Goal: Communication & Community: Answer question/provide support

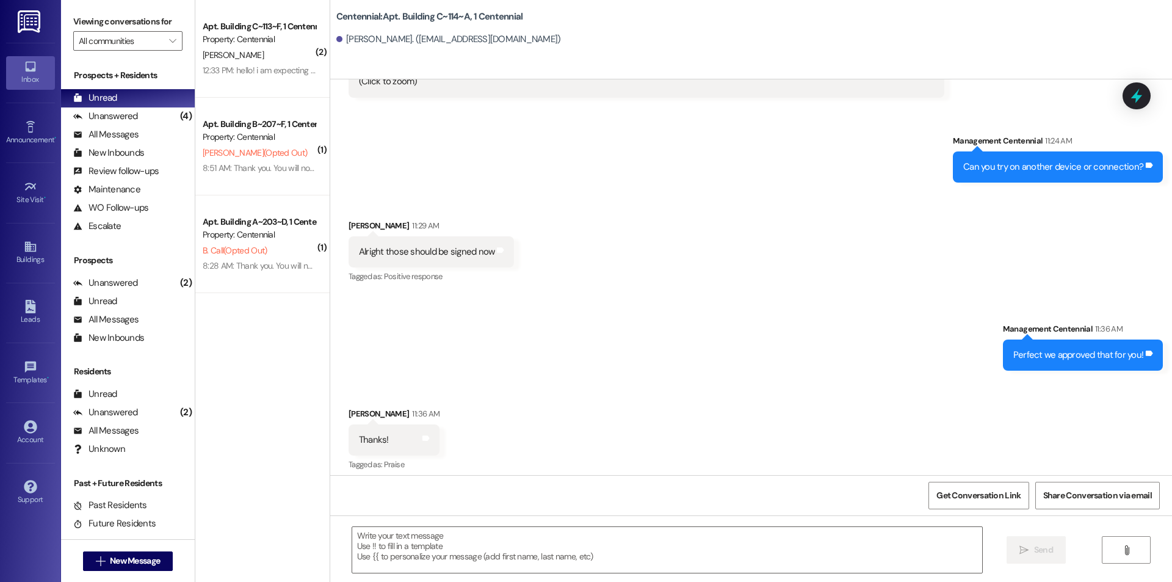
scroll to position [14135, 0]
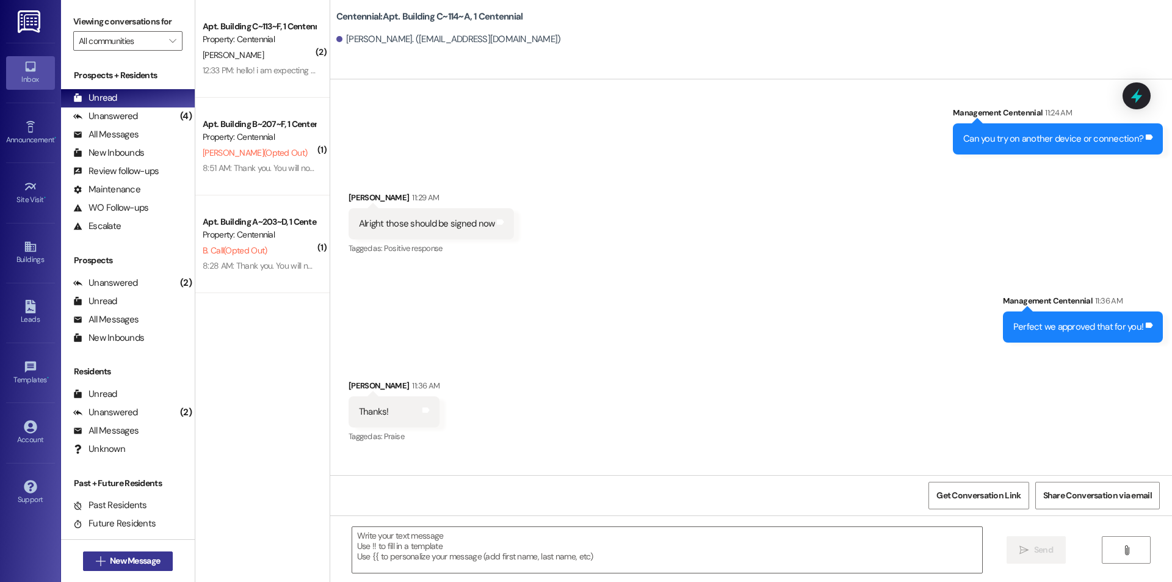
click at [140, 552] on button " New Message" at bounding box center [128, 561] width 90 height 20
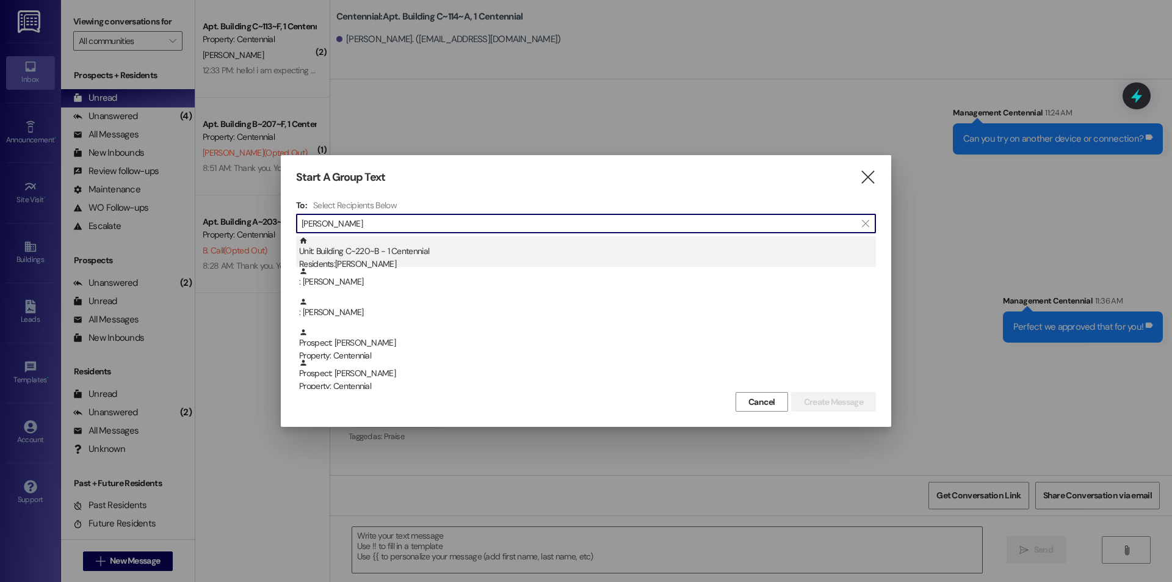
type input "sophia l"
click at [441, 253] on div "Unit: Building C~220~B - 1 Centennial Residents: Sophia Luke" at bounding box center [587, 253] width 577 height 35
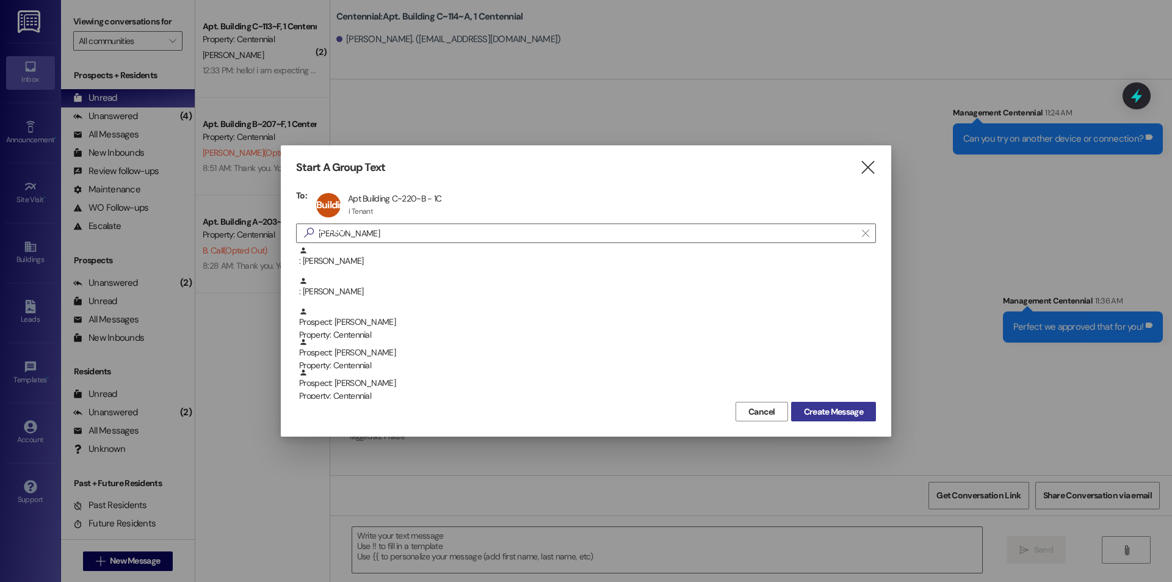
click at [837, 413] on span "Create Message" at bounding box center [833, 411] width 59 height 13
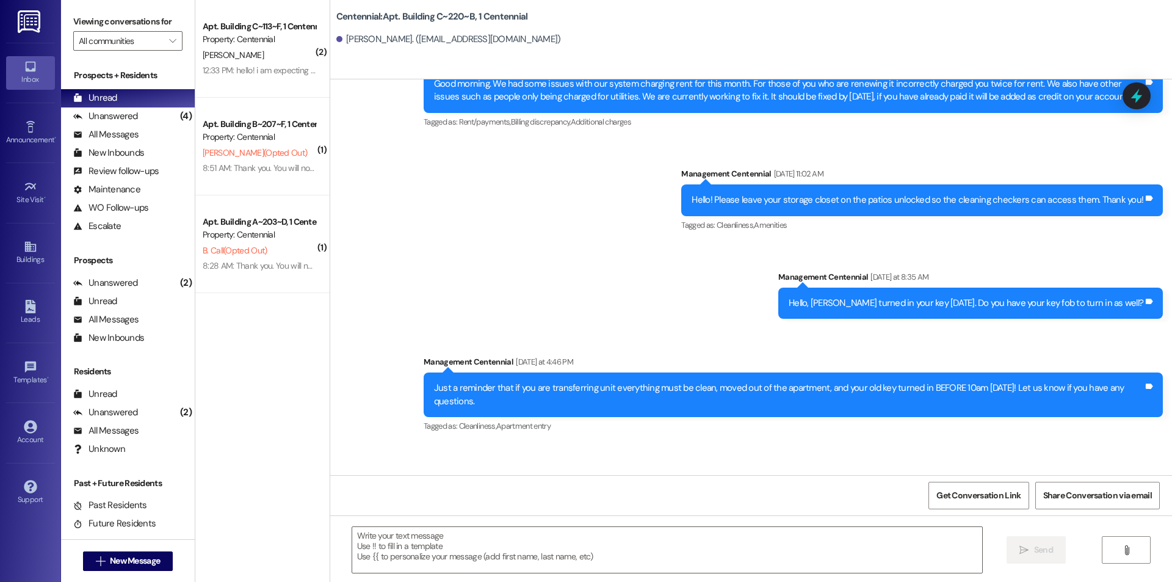
scroll to position [13473, 0]
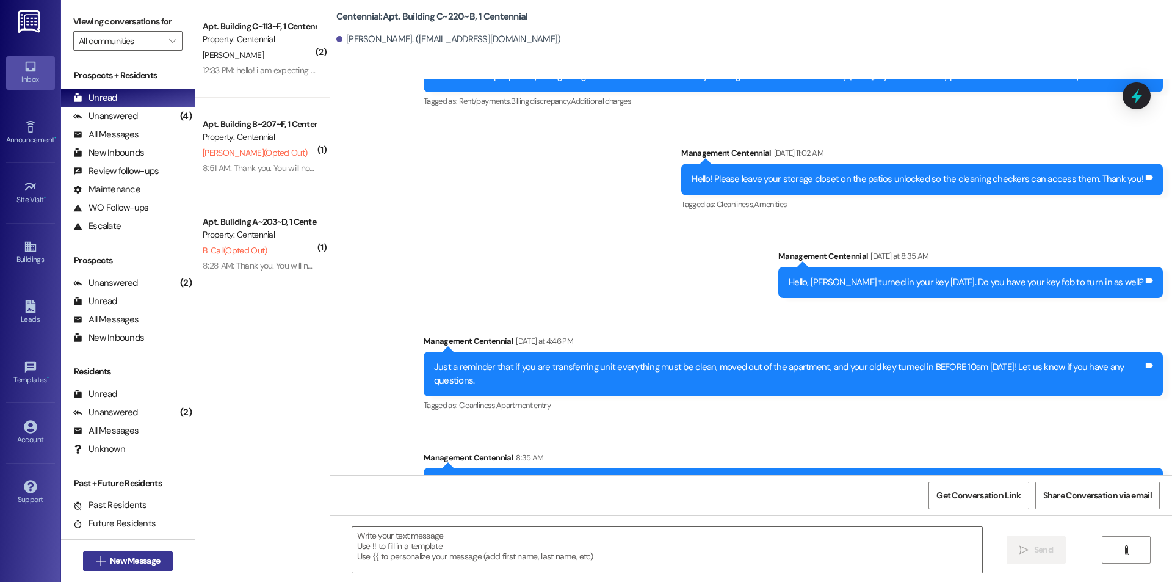
click at [115, 558] on span "New Message" at bounding box center [135, 560] width 50 height 13
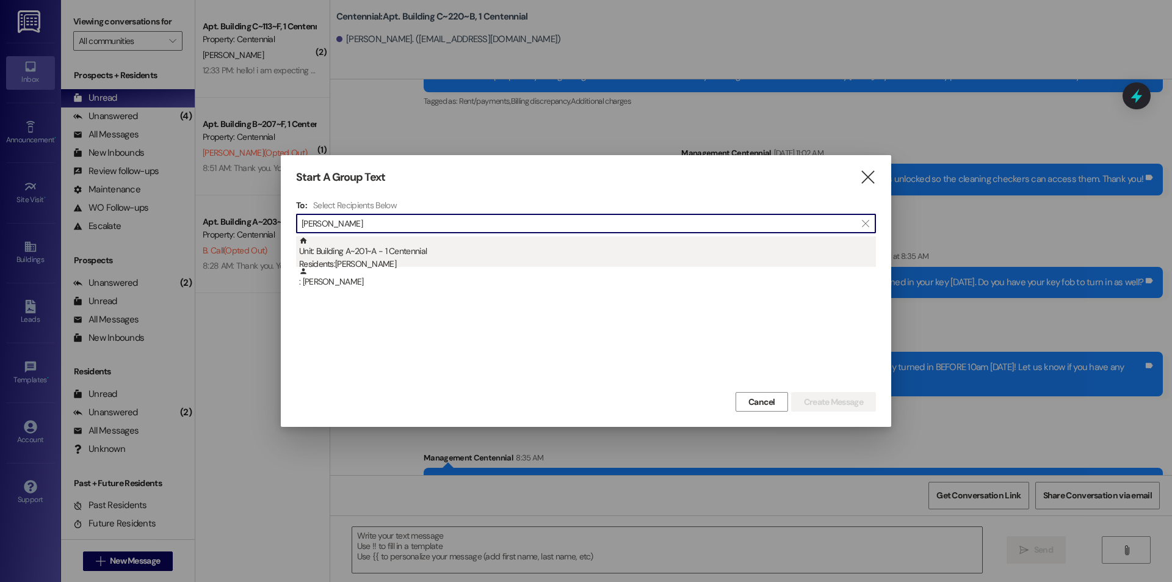
type input "emilio"
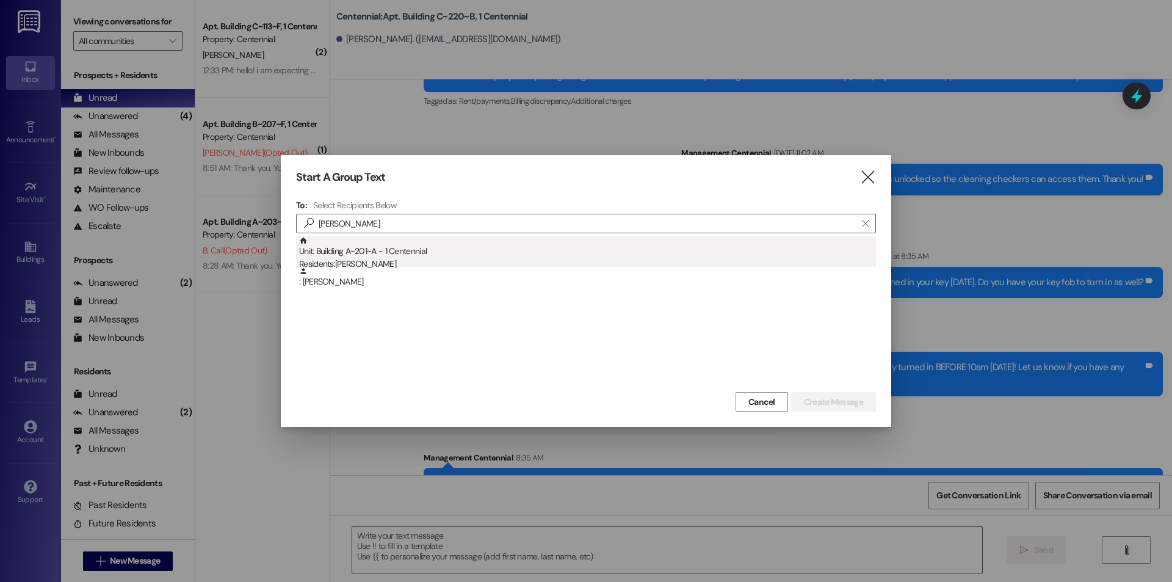
click at [608, 245] on div "Unit: Building A~201~A - 1 Centennial Residents: Emilio Alomia" at bounding box center [587, 253] width 577 height 35
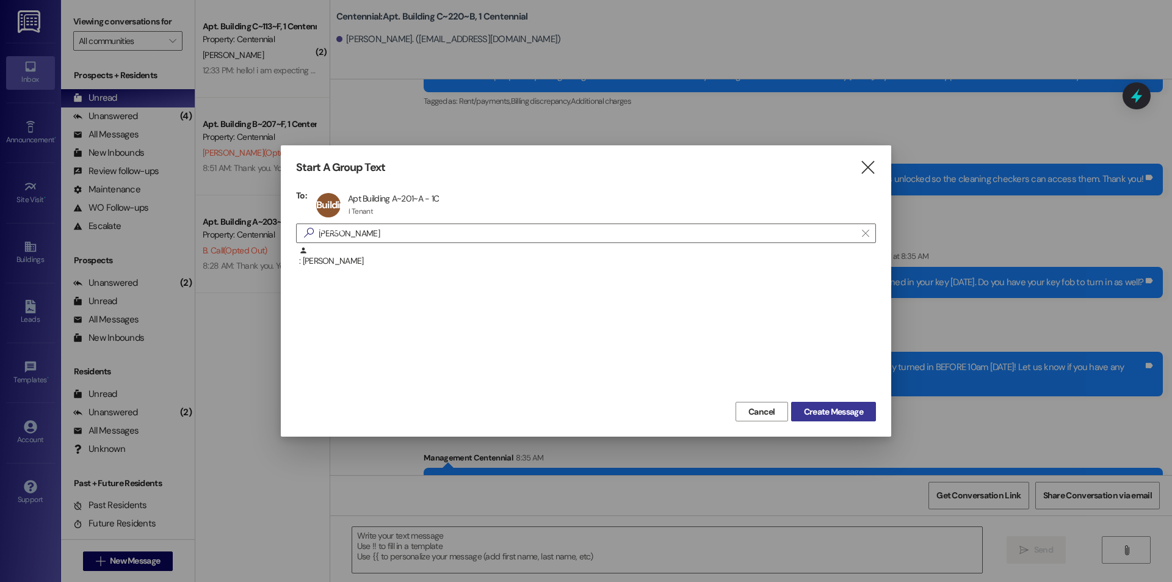
click at [812, 414] on span "Create Message" at bounding box center [833, 411] width 59 height 13
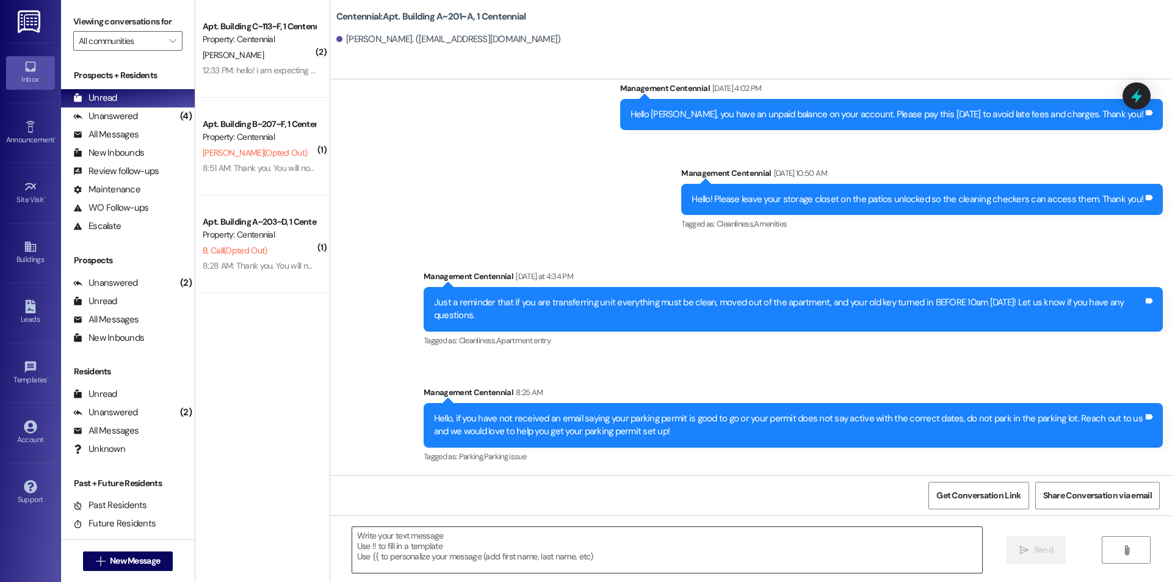
click at [481, 566] on textarea at bounding box center [667, 550] width 630 height 46
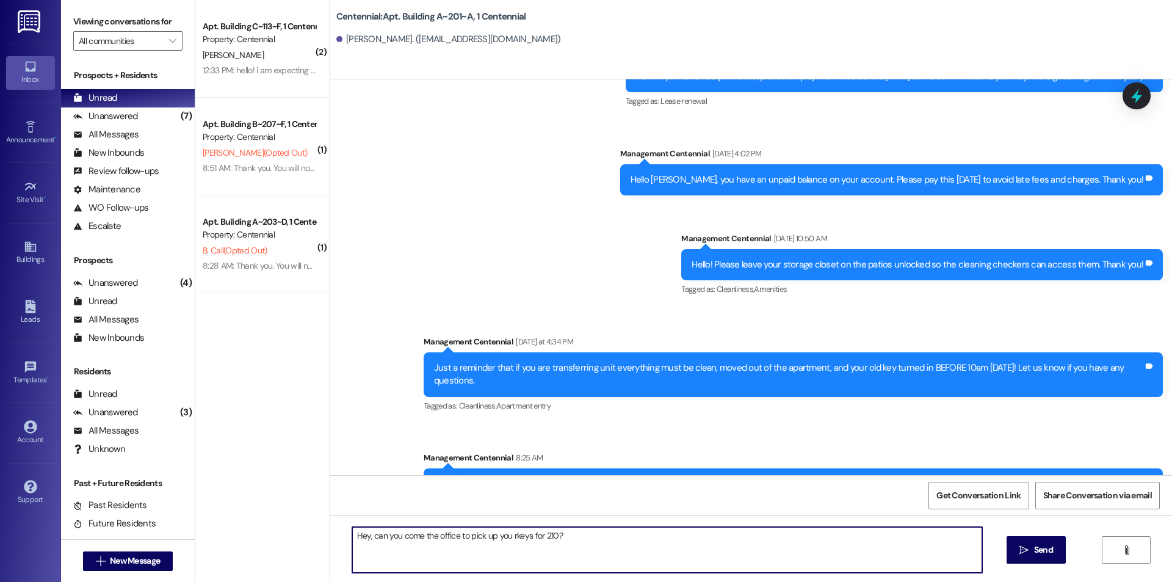
click at [508, 533] on textarea "Hey, can you come the office to pick up you rkeys for 210?" at bounding box center [667, 550] width 630 height 46
type textarea "Hey, can you come the office to pick up your keys for 210?"
click at [1036, 549] on span "Send" at bounding box center [1043, 549] width 19 height 13
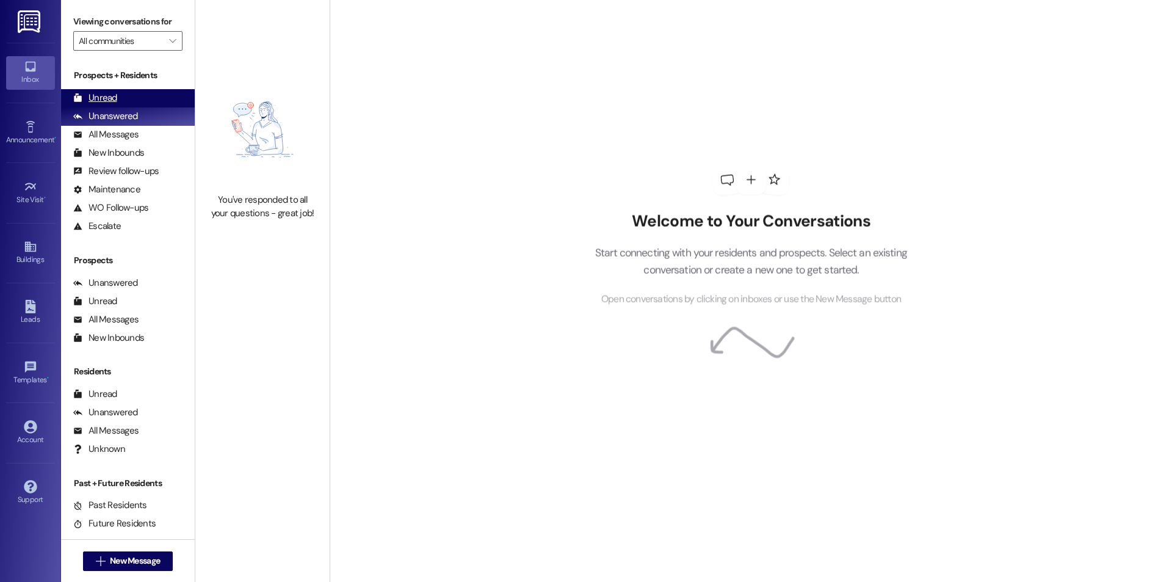
click at [140, 98] on div "Unread (0)" at bounding box center [128, 98] width 134 height 18
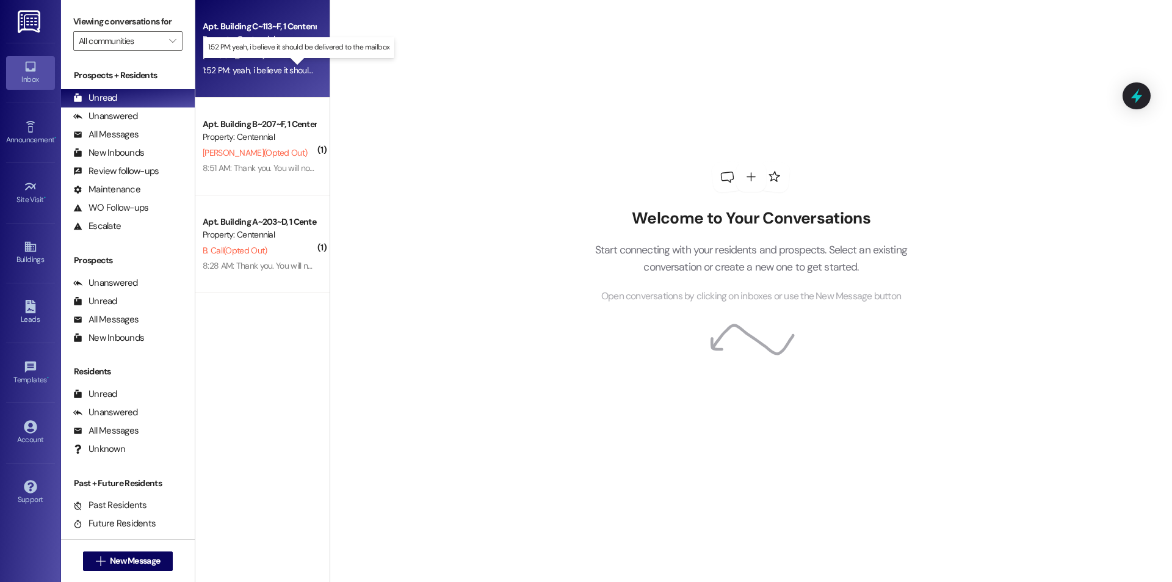
click at [278, 70] on div "1:52 PM: yeah, i believe it should be delivered to the mailbox 1:52 PM: yeah, i…" at bounding box center [307, 70] width 209 height 11
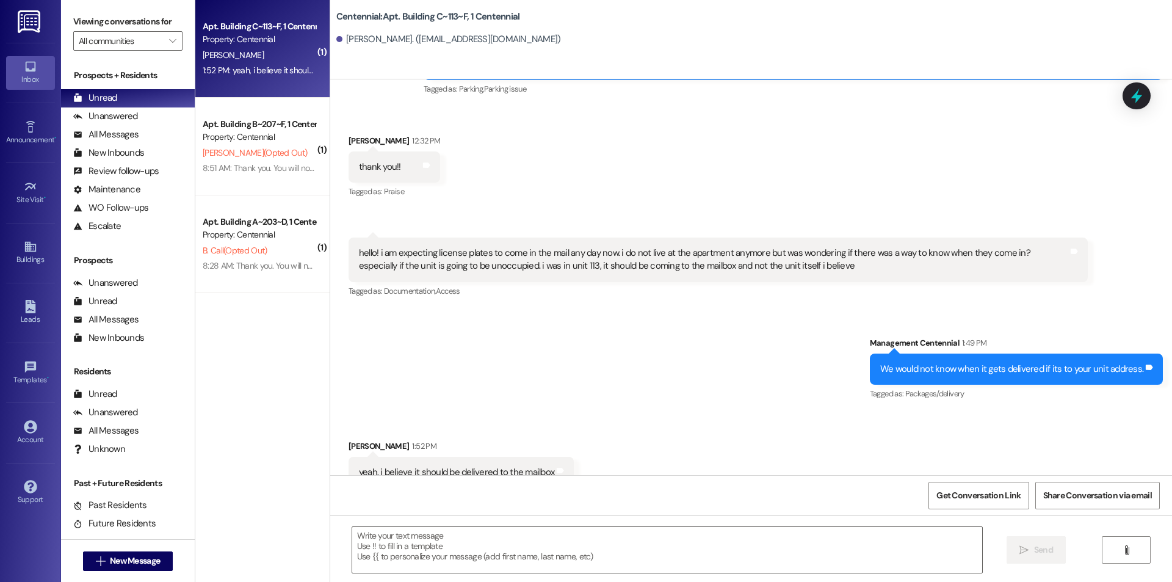
scroll to position [6737, 0]
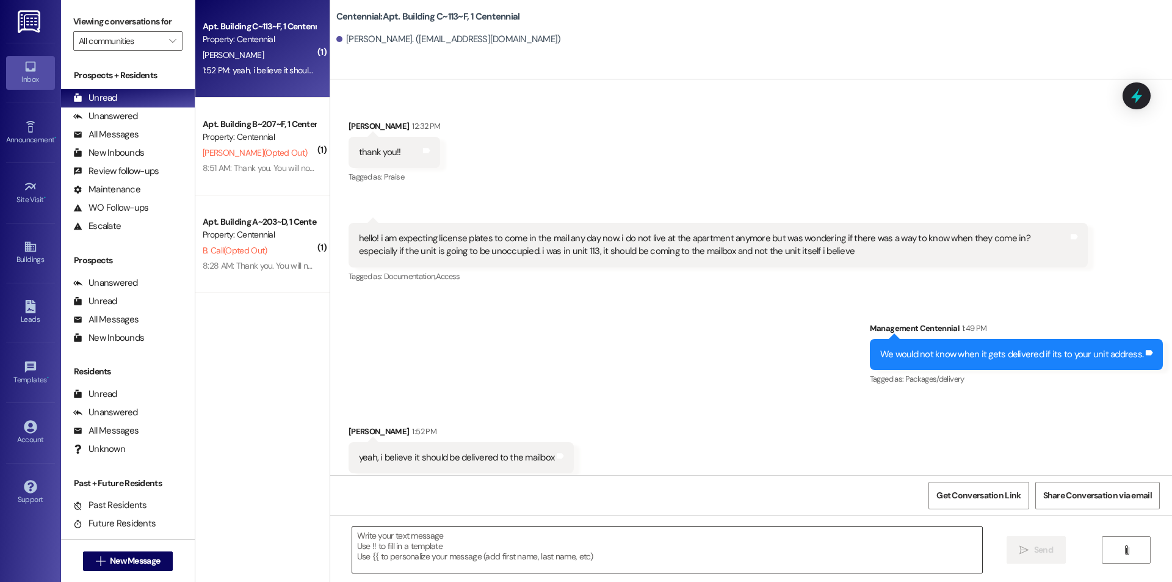
click at [593, 547] on textarea at bounding box center [667, 550] width 630 height 46
click at [511, 545] on textarea at bounding box center [667, 550] width 630 height 46
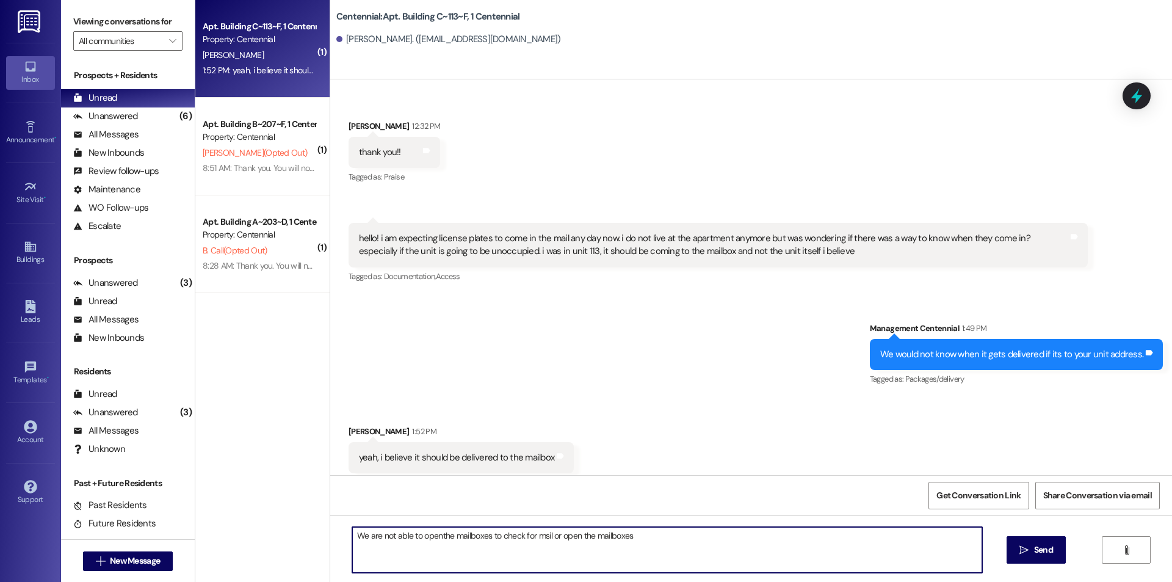
click at [432, 537] on textarea "We are not able to openthe mailboxes to check for msil or open the mailboxes" at bounding box center [667, 550] width 630 height 46
click at [646, 536] on textarea "We are not able to open the mailboxes to check for mail or open the mailboxes" at bounding box center [667, 550] width 630 height 46
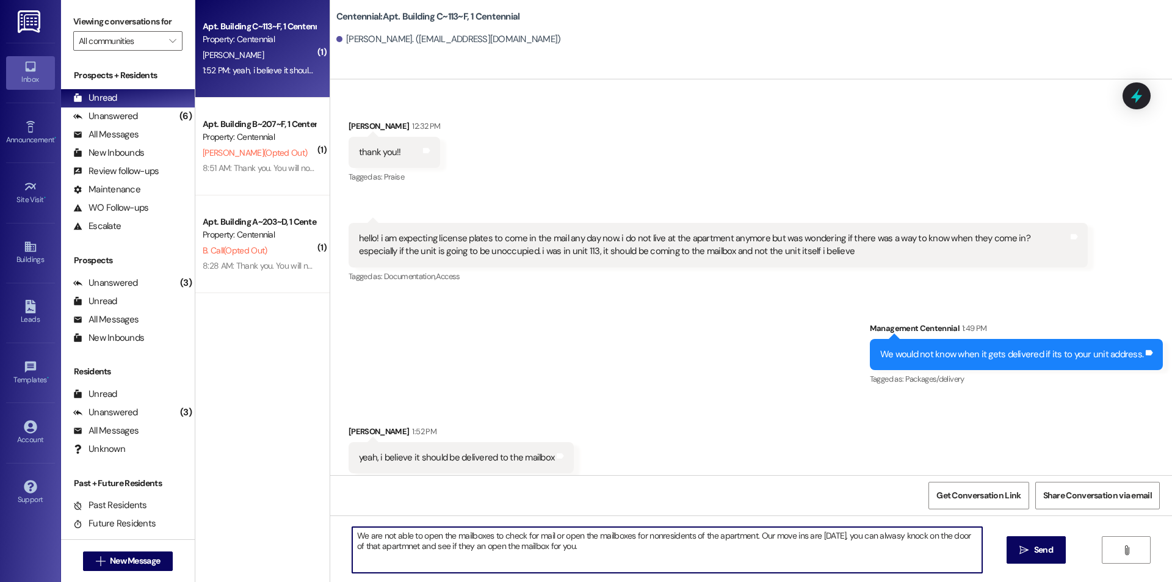
drag, startPoint x: 428, startPoint y: 547, endPoint x: 468, endPoint y: 577, distance: 50.5
click at [428, 546] on textarea "We are not able to open the mailboxes to check for mail or open the mailboxes f…" at bounding box center [667, 550] width 630 height 46
click at [612, 552] on textarea "We are not able to open the mailboxes to check for mail or open the mailboxes f…" at bounding box center [667, 550] width 630 height 46
type textarea "We are not able to open the mailboxes to check for mail or open the mailboxes f…"
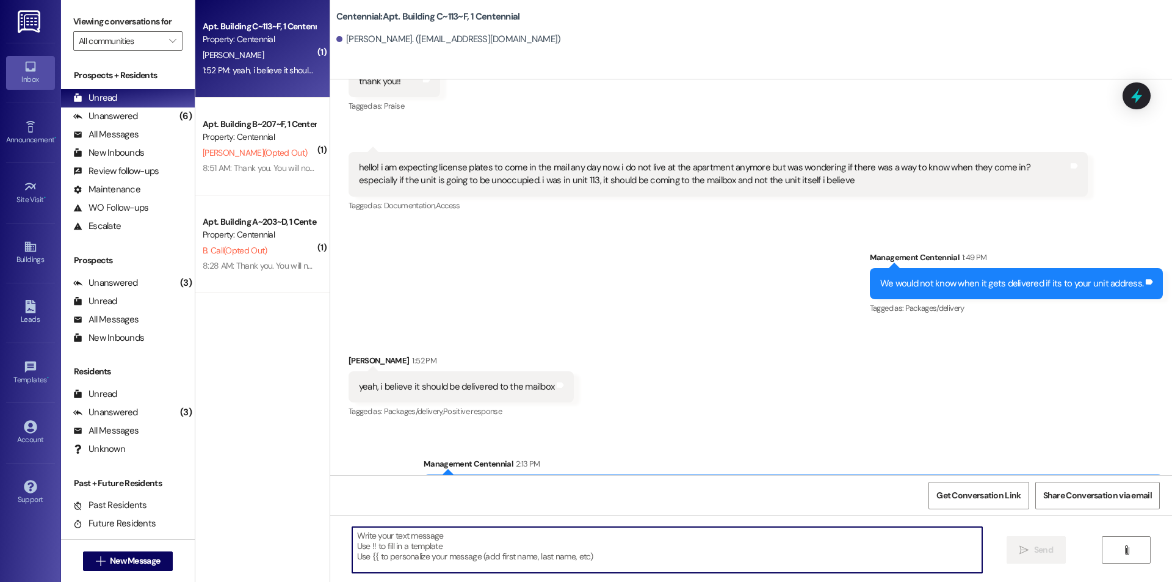
scroll to position [6835, 0]
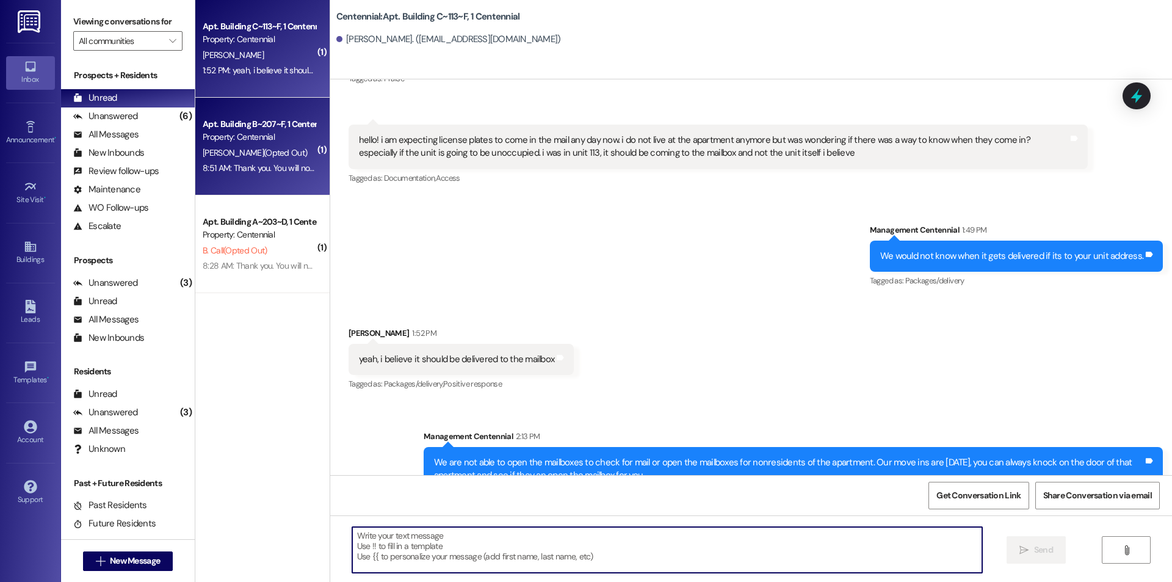
click at [271, 186] on div "Apt. Building B~207~F, 1 Centennial Property: Centennial [PERSON_NAME] (Opted O…" at bounding box center [262, 147] width 134 height 98
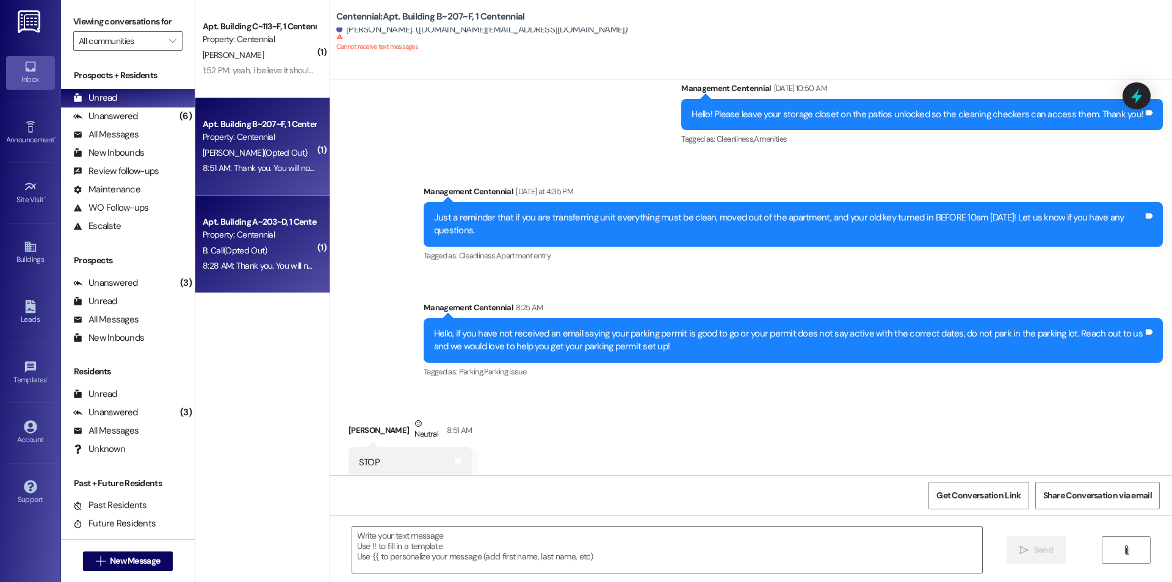
scroll to position [10926, 0]
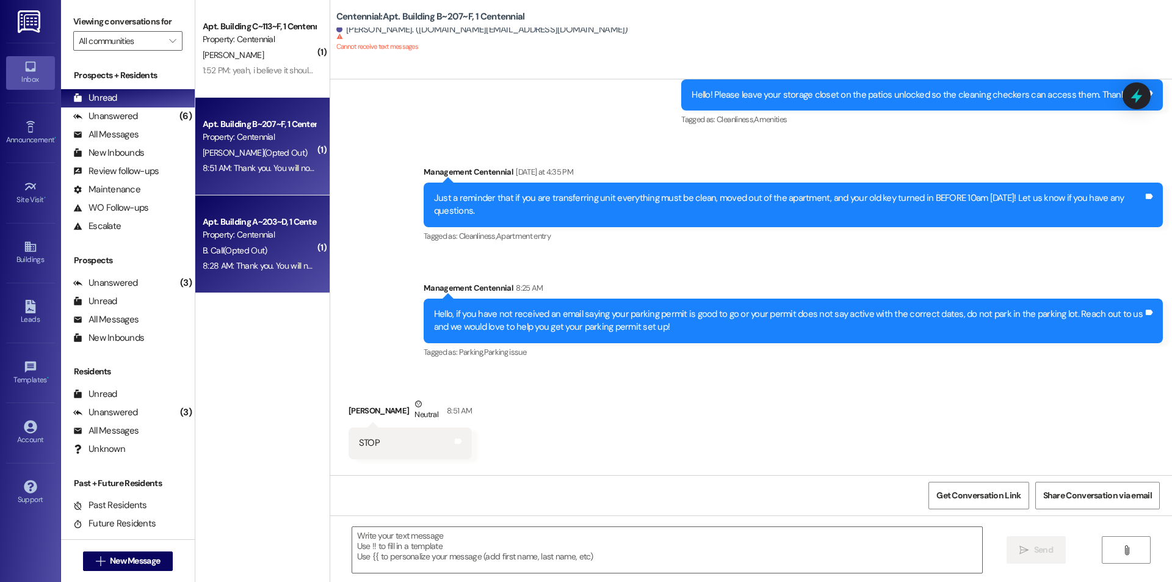
click at [260, 248] on div "B. Call (Opted Out)" at bounding box center [258, 250] width 115 height 15
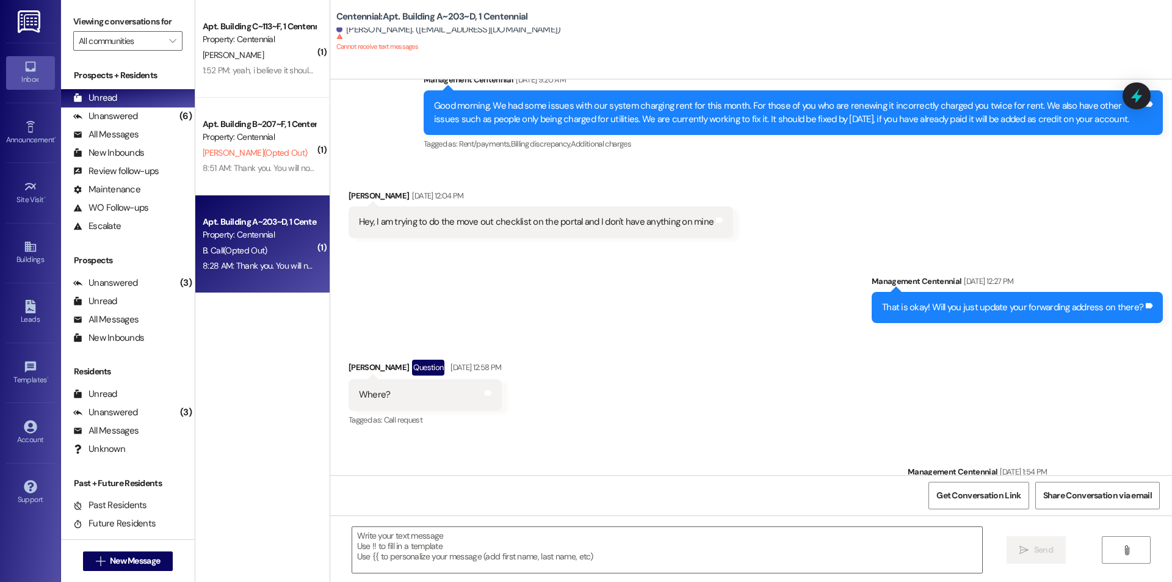
scroll to position [12260, 0]
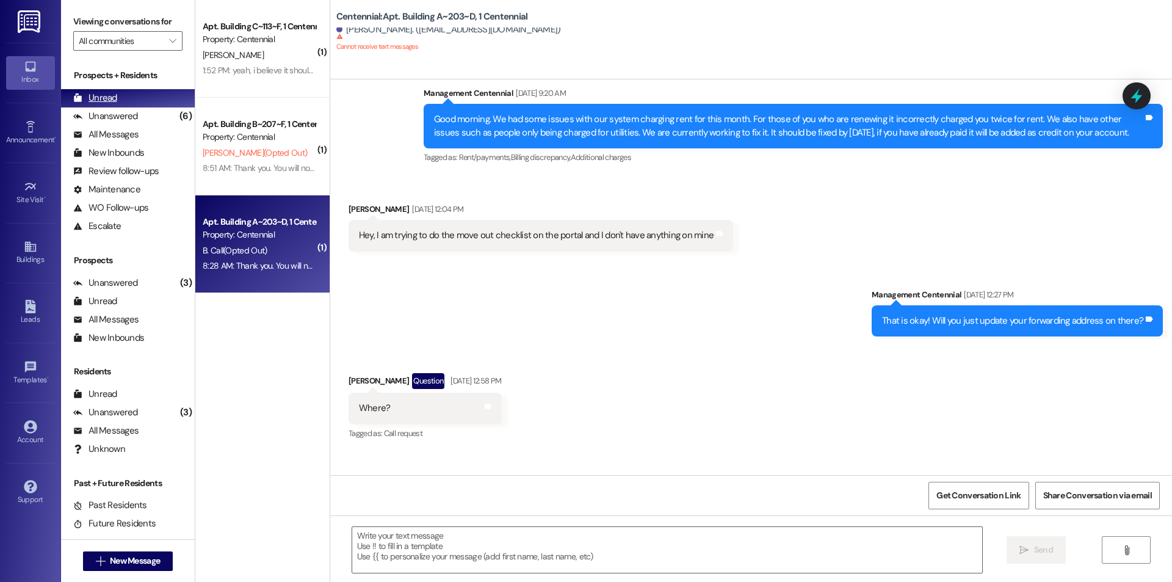
click at [106, 101] on div "Unread" at bounding box center [95, 98] width 44 height 13
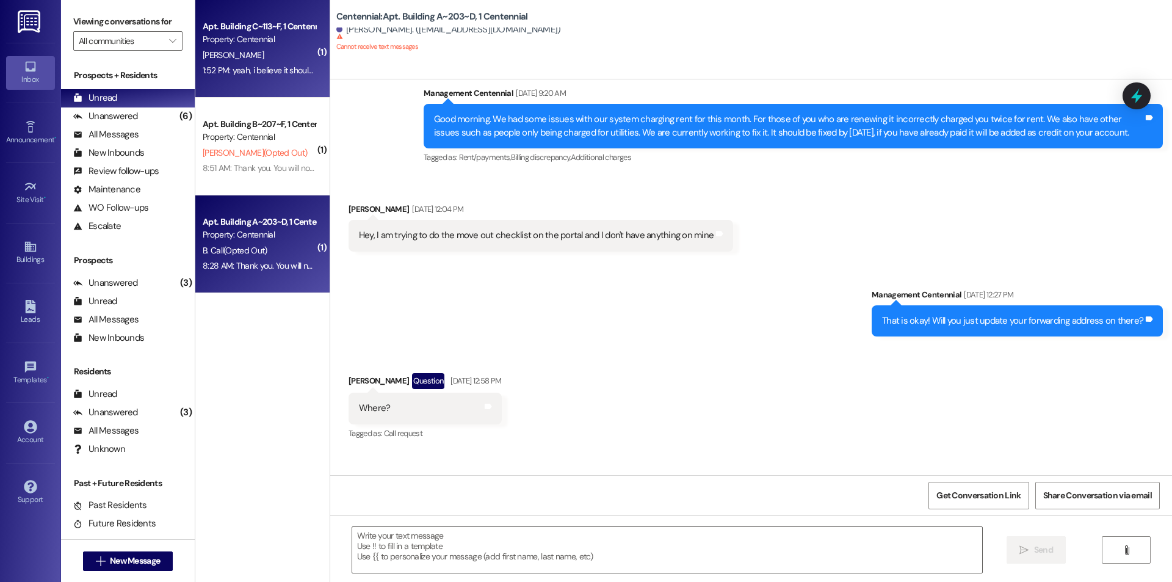
click at [253, 71] on div "1:52 PM: yeah, i believe it should be delivered to the mailbox 1:52 PM: yeah, i…" at bounding box center [307, 70] width 209 height 11
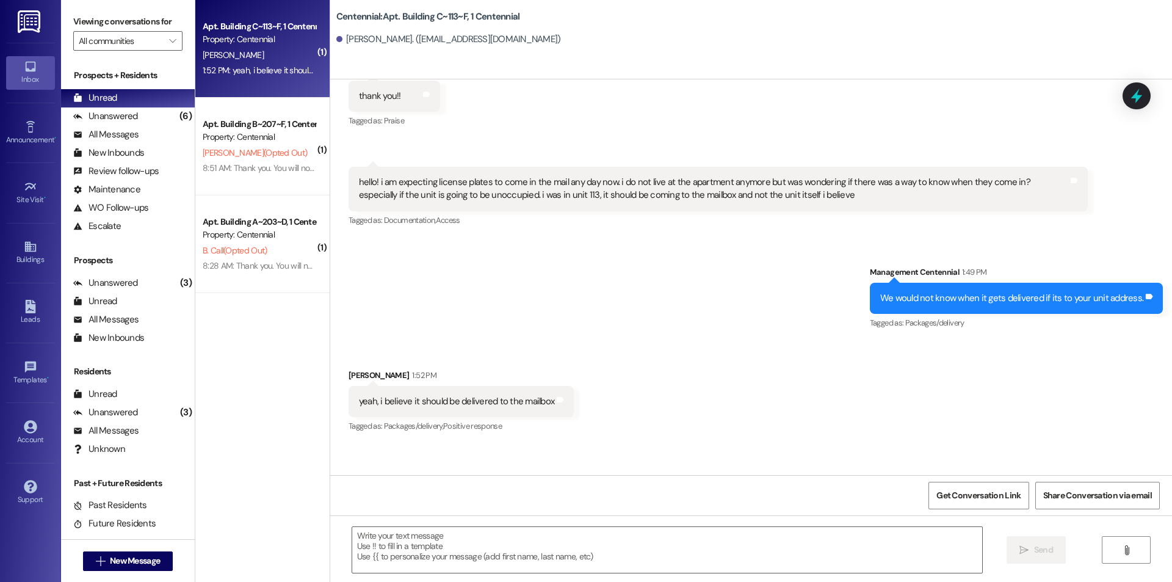
scroll to position [6835, 0]
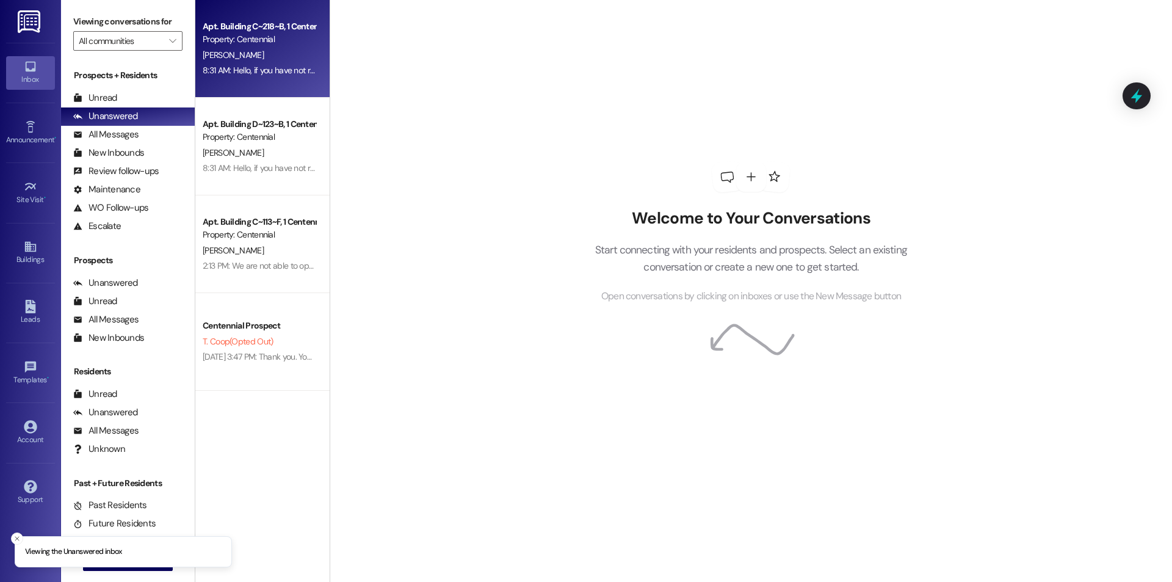
click at [208, 59] on span "[PERSON_NAME]" at bounding box center [233, 54] width 61 height 11
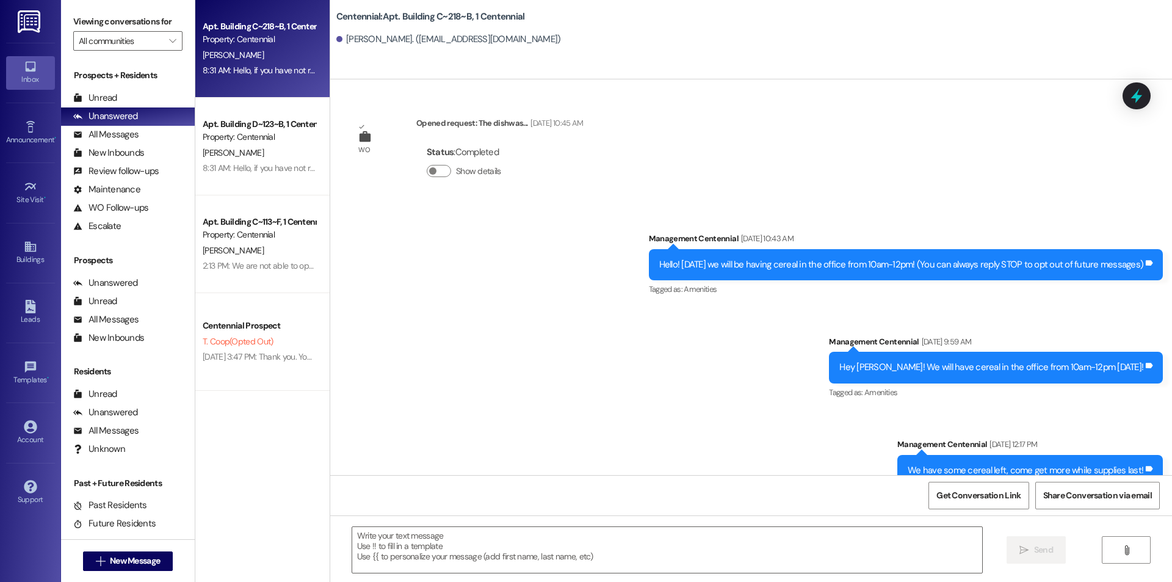
scroll to position [36984, 0]
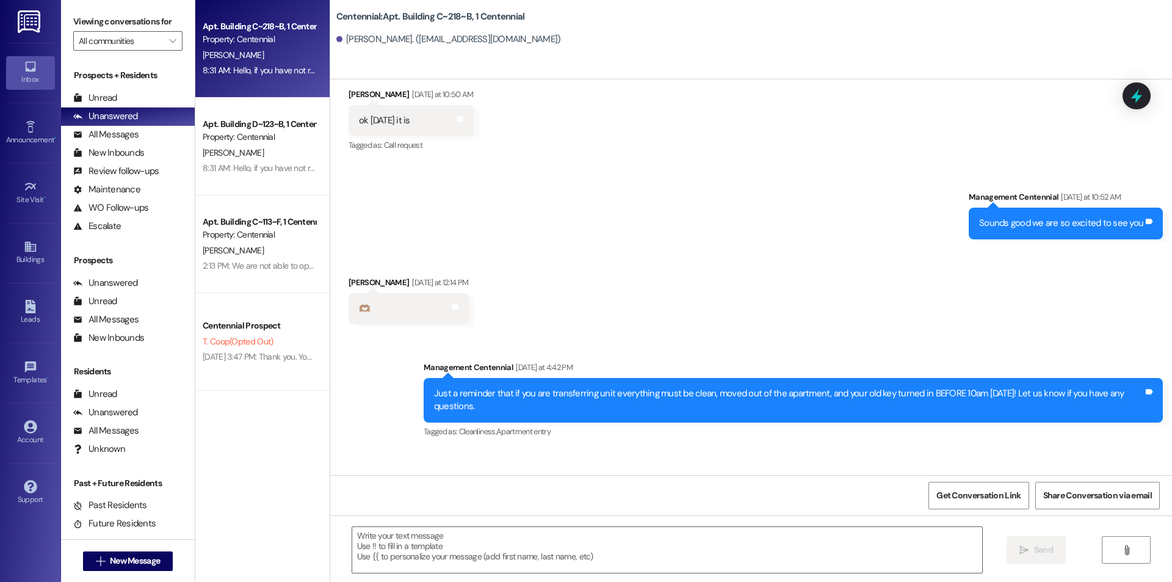
click at [236, 165] on div "8:31 AM: Hello, if you have not received an email saying your parking permit is…" at bounding box center [652, 167] width 898 height 11
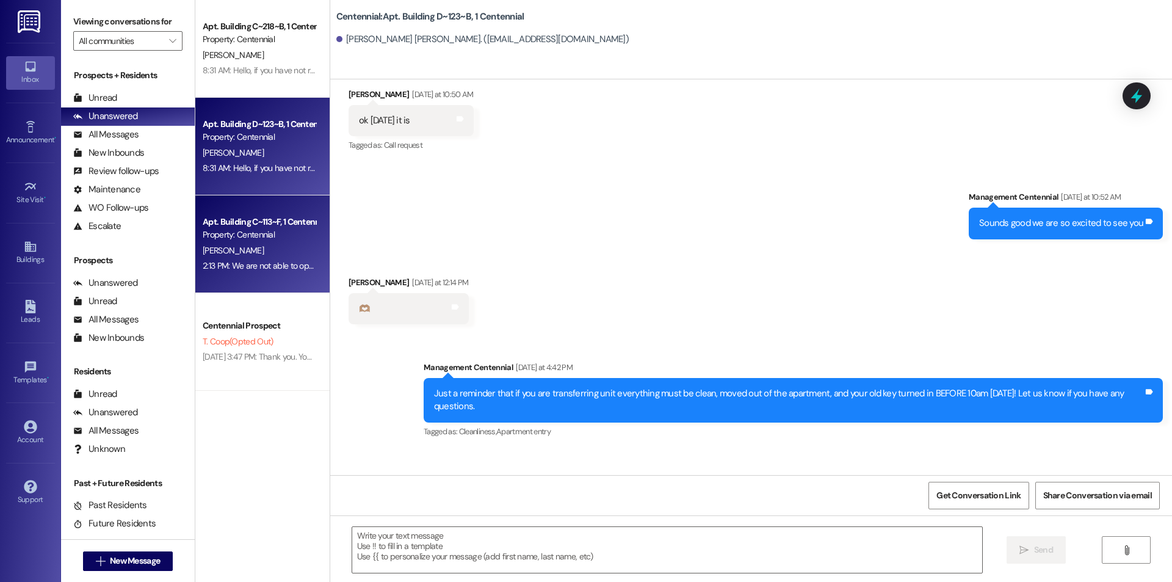
click at [291, 265] on div "2:13 PM: We are not able to open the mailboxes to check for mail or open the ma…" at bounding box center [635, 265] width 865 height 11
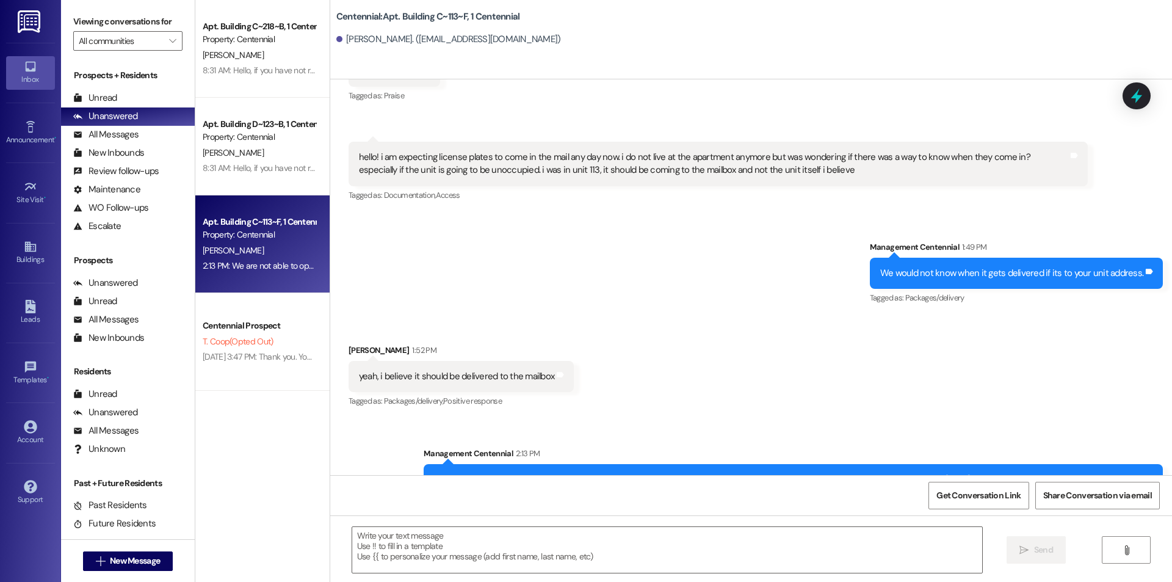
scroll to position [6835, 0]
